Goal: Navigation & Orientation: Go to known website

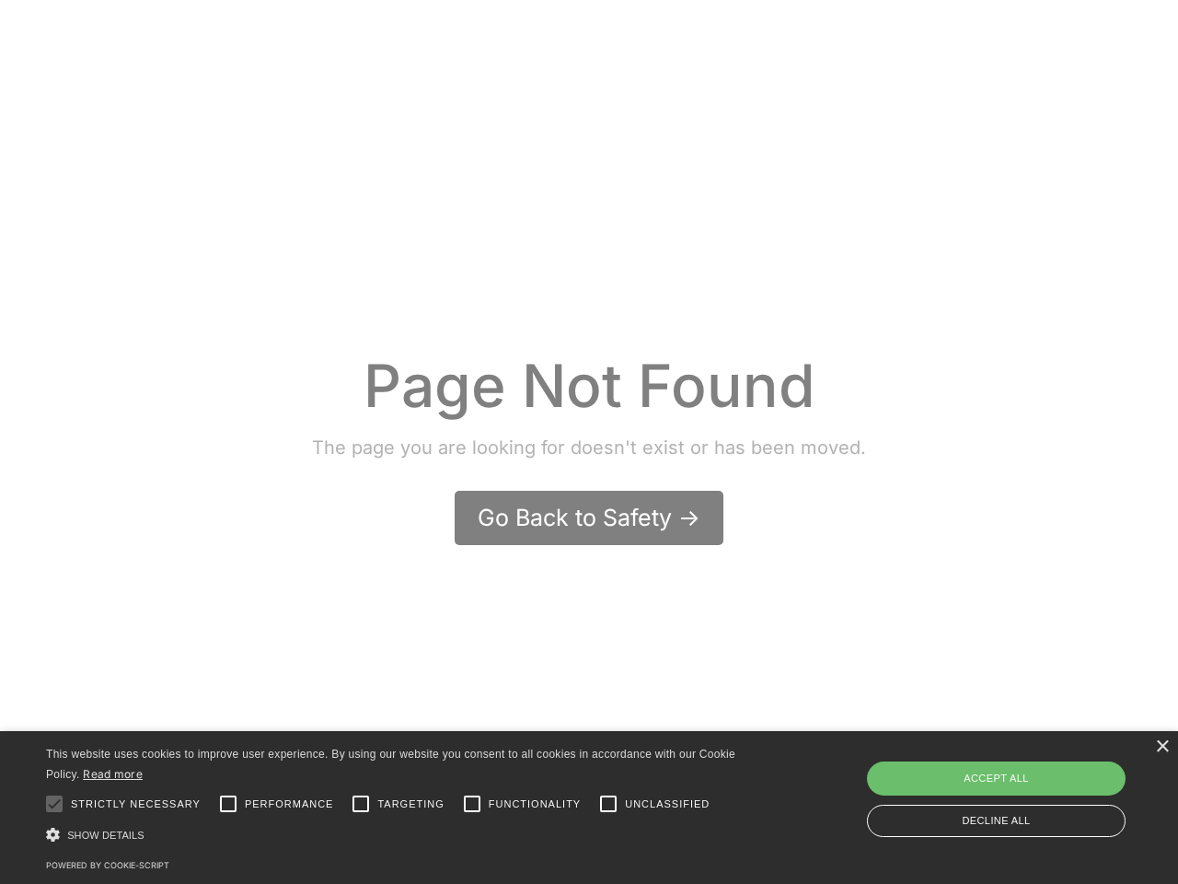
click at [54, 804] on div at bounding box center [54, 803] width 37 height 37
click at [228, 804] on input "Performance" at bounding box center [228, 803] width 37 height 37
checkbox input "true"
click at [361, 804] on input "Targeting" at bounding box center [360, 803] width 37 height 37
checkbox input "true"
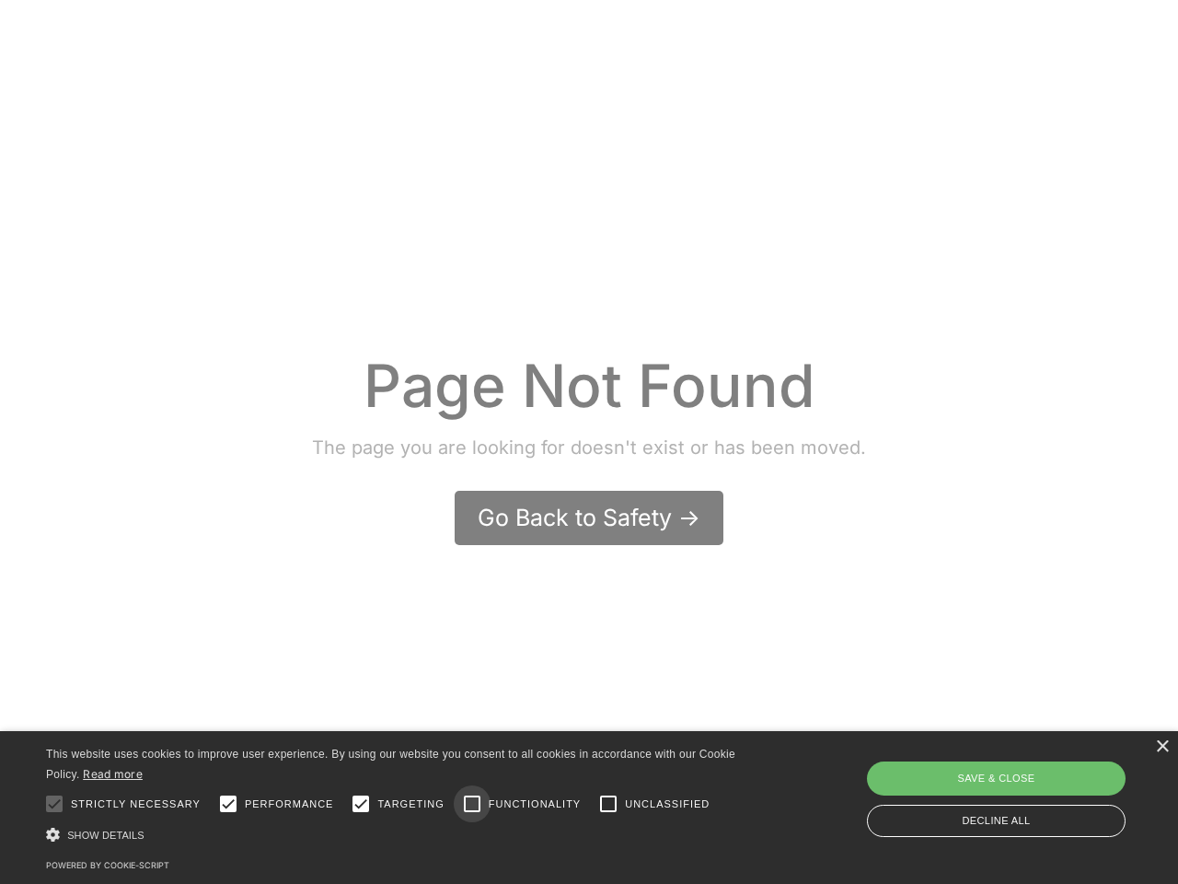
click at [472, 804] on input "Functionality" at bounding box center [472, 803] width 37 height 37
checkbox input "true"
click at [609, 804] on input "Unclassified" at bounding box center [608, 803] width 37 height 37
checkbox input "true"
click at [399, 834] on div "Show details Hide details" at bounding box center [399, 834] width 706 height 19
